Goal: Task Accomplishment & Management: Manage account settings

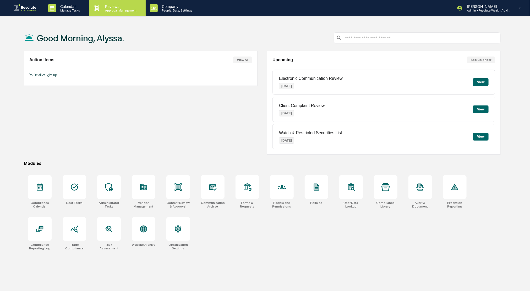
click at [118, 13] on div "Reviews Approval Management" at bounding box center [117, 8] width 57 height 16
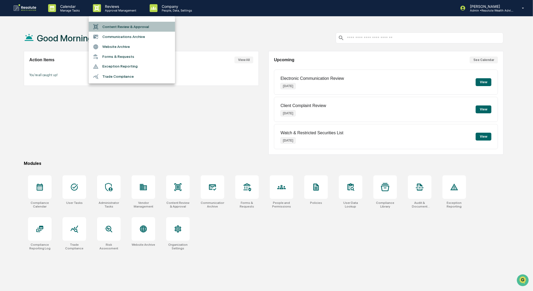
click at [123, 31] on li "Content Review & Approval" at bounding box center [132, 27] width 86 height 10
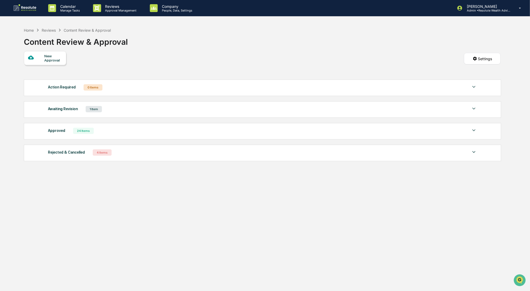
click at [89, 134] on div "24 Items" at bounding box center [83, 131] width 21 height 6
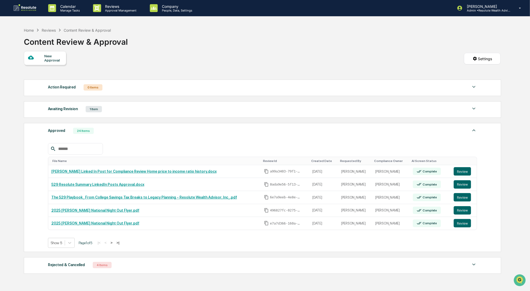
scroll to position [35, 0]
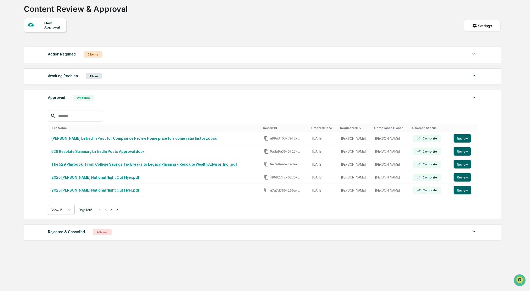
click at [123, 214] on div "Show 5 Page 1 of 5 |< < > >|" at bounding box center [262, 210] width 429 height 10
click at [120, 209] on button ">|" at bounding box center [118, 210] width 6 height 4
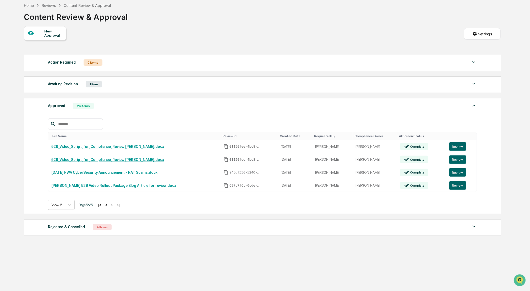
scroll to position [25, 0]
click at [461, 186] on button "Review" at bounding box center [457, 186] width 17 height 8
click at [458, 177] on button "Review" at bounding box center [457, 173] width 17 height 8
click at [458, 160] on button "Review" at bounding box center [457, 160] width 17 height 8
click at [454, 146] on button "Review" at bounding box center [457, 147] width 17 height 8
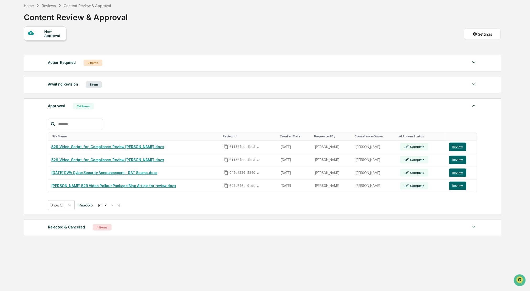
click at [109, 208] on button "<" at bounding box center [105, 205] width 5 height 4
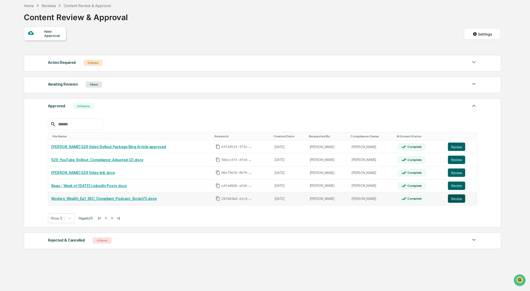
click at [458, 201] on button "Review" at bounding box center [456, 199] width 17 height 8
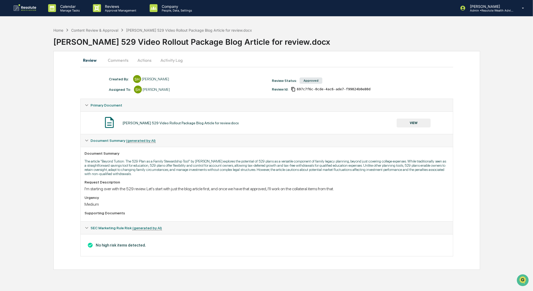
click at [418, 121] on button "VIEW" at bounding box center [414, 123] width 34 height 9
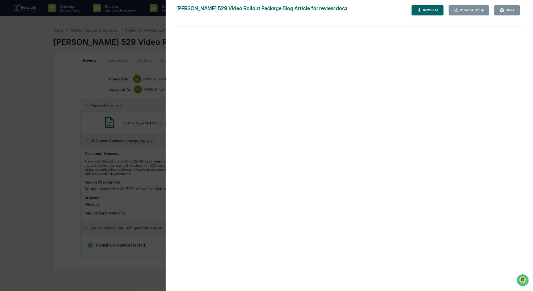
click at [502, 11] on icon "button" at bounding box center [502, 10] width 4 height 4
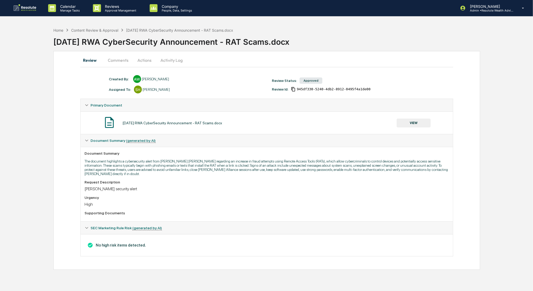
click at [405, 121] on button "VIEW" at bounding box center [414, 123] width 34 height 9
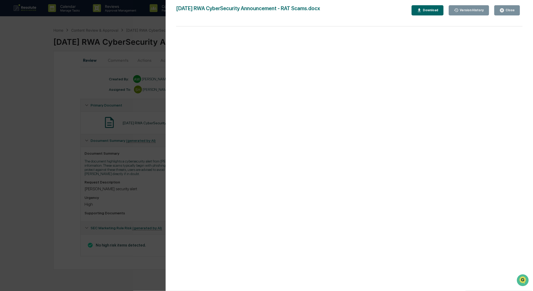
click at [498, 11] on button "Close" at bounding box center [508, 10] width 26 height 10
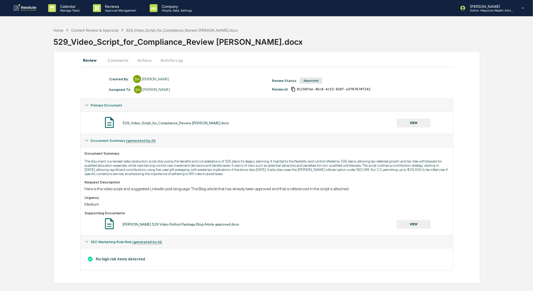
click at [419, 125] on button "VIEW" at bounding box center [414, 123] width 34 height 9
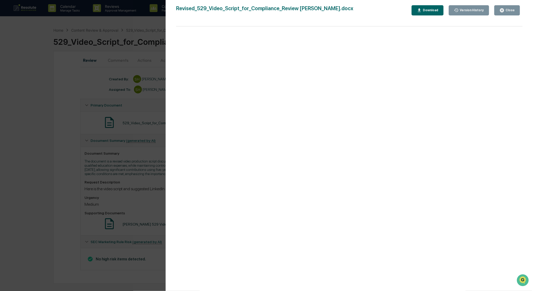
click at [507, 12] on div "Close" at bounding box center [510, 10] width 10 height 4
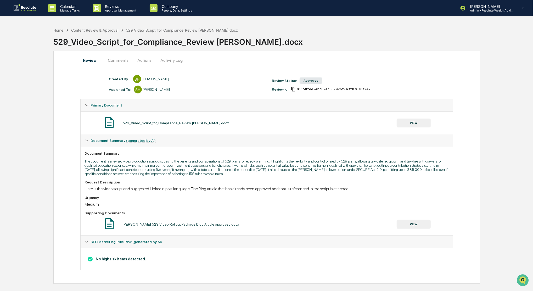
click at [418, 125] on button "VIEW" at bounding box center [414, 123] width 34 height 9
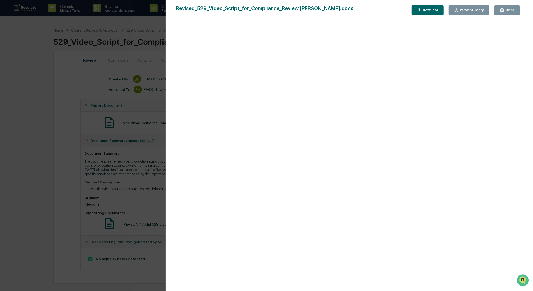
click at [508, 7] on button "Close" at bounding box center [508, 10] width 26 height 10
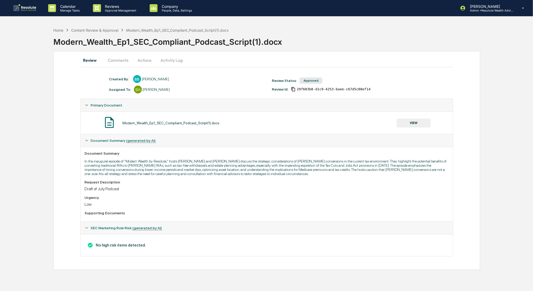
click at [408, 124] on button "VIEW" at bounding box center [414, 123] width 34 height 9
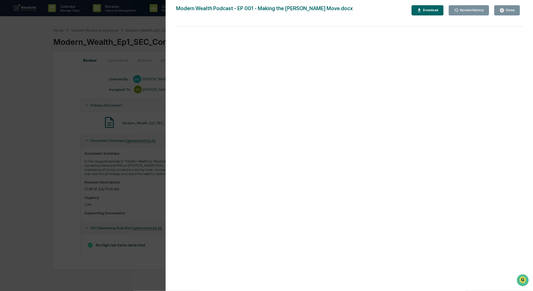
click at [510, 11] on div "Close" at bounding box center [510, 10] width 10 height 4
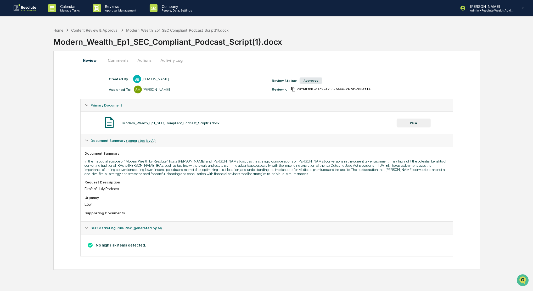
click at [405, 121] on button "VIEW" at bounding box center [414, 123] width 34 height 9
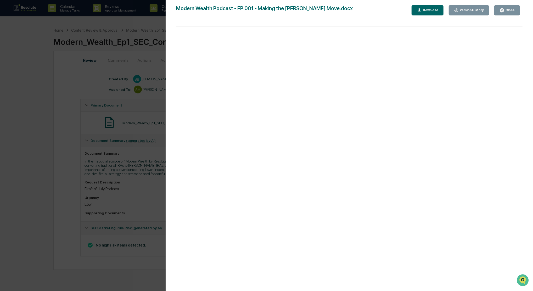
click at [435, 14] on button "Download" at bounding box center [428, 10] width 32 height 10
click at [508, 11] on div "Close" at bounding box center [510, 10] width 10 height 4
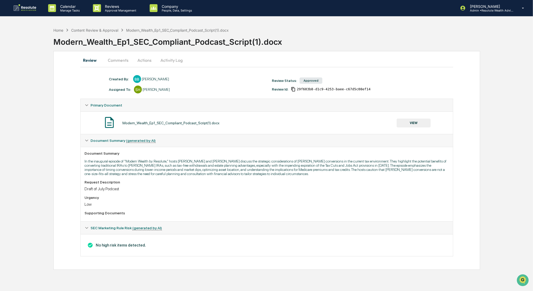
click at [288, 281] on div "Calendar Manage Tasks Reviews Approval Management Company People, Data, Setting…" at bounding box center [266, 145] width 533 height 291
